Goal: Information Seeking & Learning: Learn about a topic

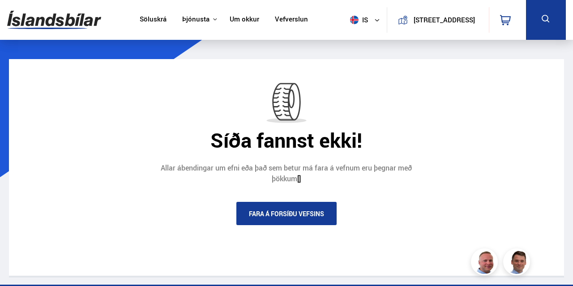
click at [89, 20] on img at bounding box center [54, 19] width 94 height 29
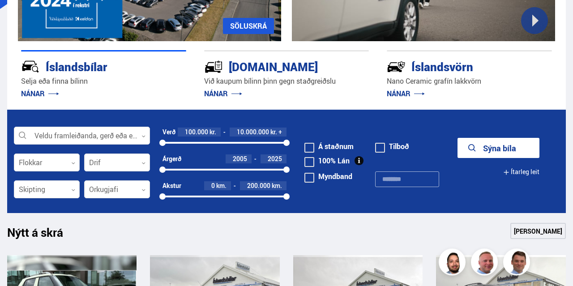
scroll to position [168, 0]
click at [85, 139] on div at bounding box center [82, 136] width 136 height 18
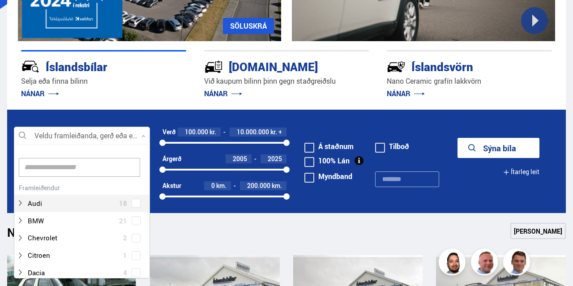
scroll to position [133, 136]
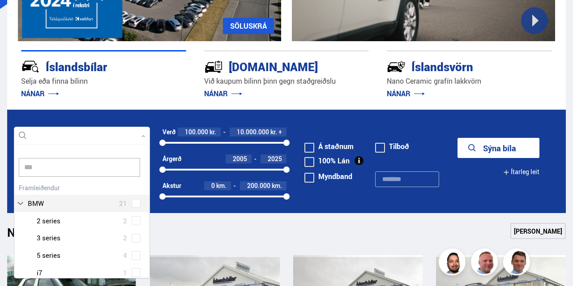
type input "****"
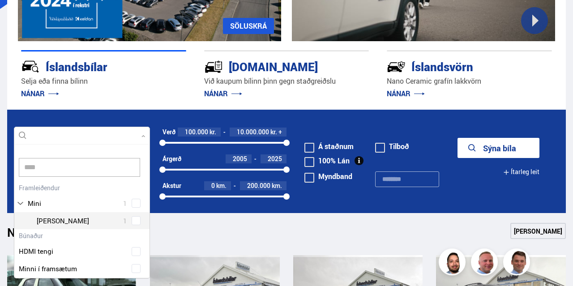
scroll to position [60, 0]
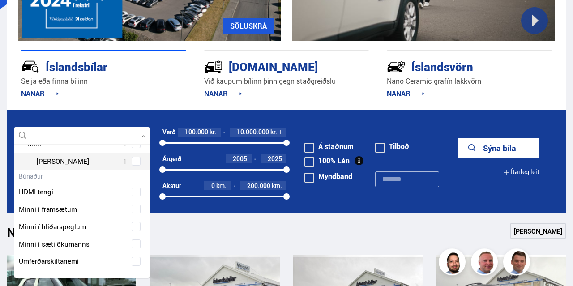
click at [114, 160] on div at bounding box center [90, 161] width 113 height 13
click at [140, 156] on div "Mini Cooper SE 1" at bounding box center [81, 161] width 135 height 17
click at [496, 147] on button "Sýna 1 bíla" at bounding box center [499, 148] width 82 height 20
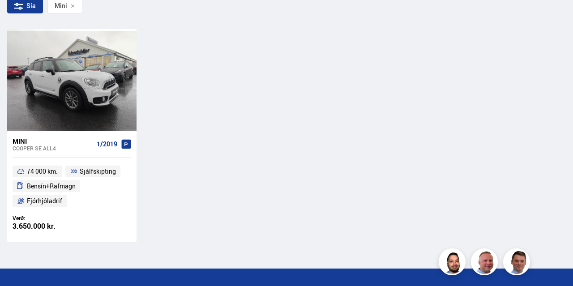
scroll to position [184, 0]
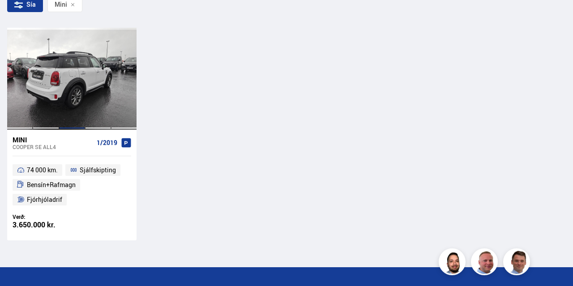
click at [67, 94] on div at bounding box center [72, 79] width 26 height 102
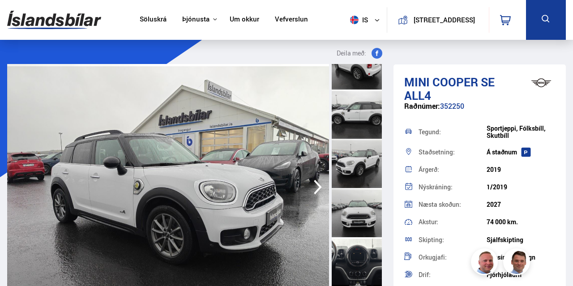
scroll to position [72, 0]
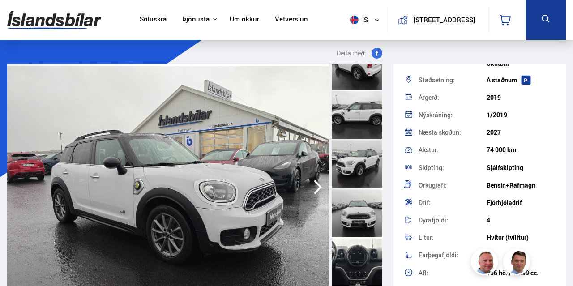
click at [353, 260] on div at bounding box center [357, 261] width 50 height 49
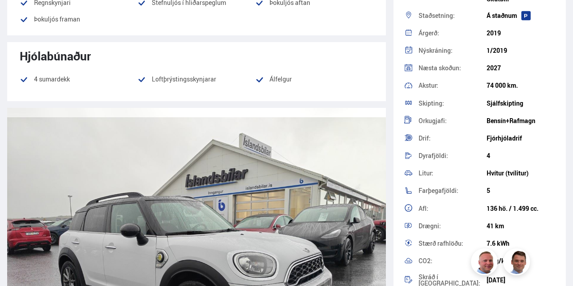
scroll to position [989, 0]
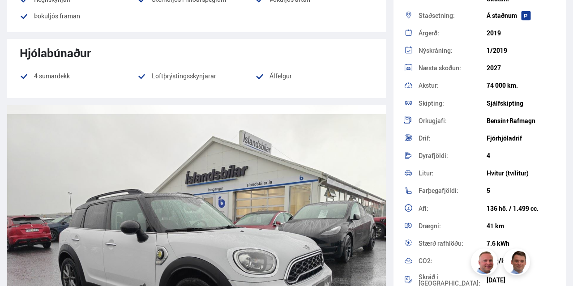
drag, startPoint x: 353, startPoint y: 258, endPoint x: 262, endPoint y: 128, distance: 159.8
click at [262, 128] on img at bounding box center [196, 256] width 379 height 303
